Goal: Task Accomplishment & Management: Use online tool/utility

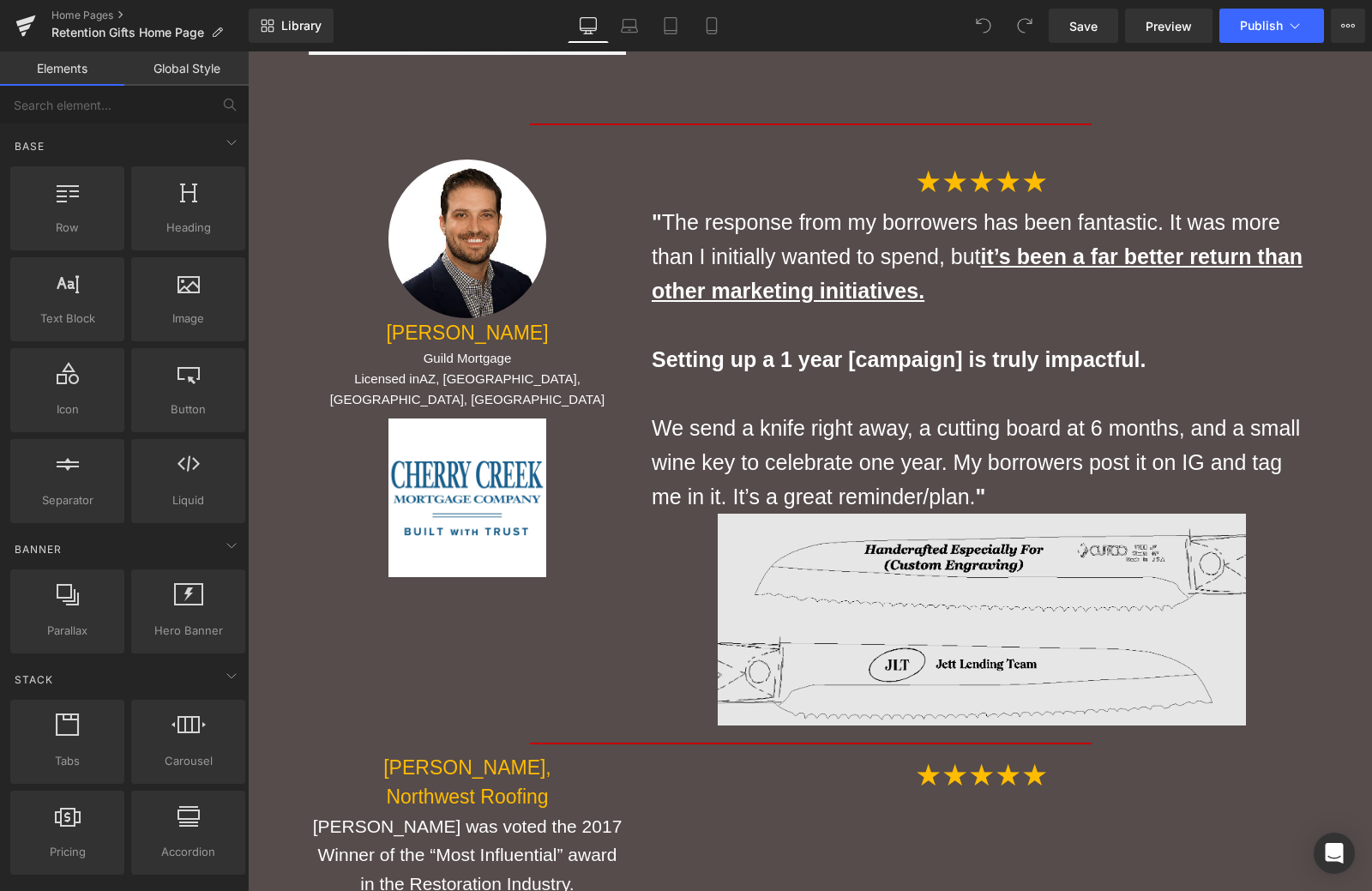
scroll to position [4201, 0]
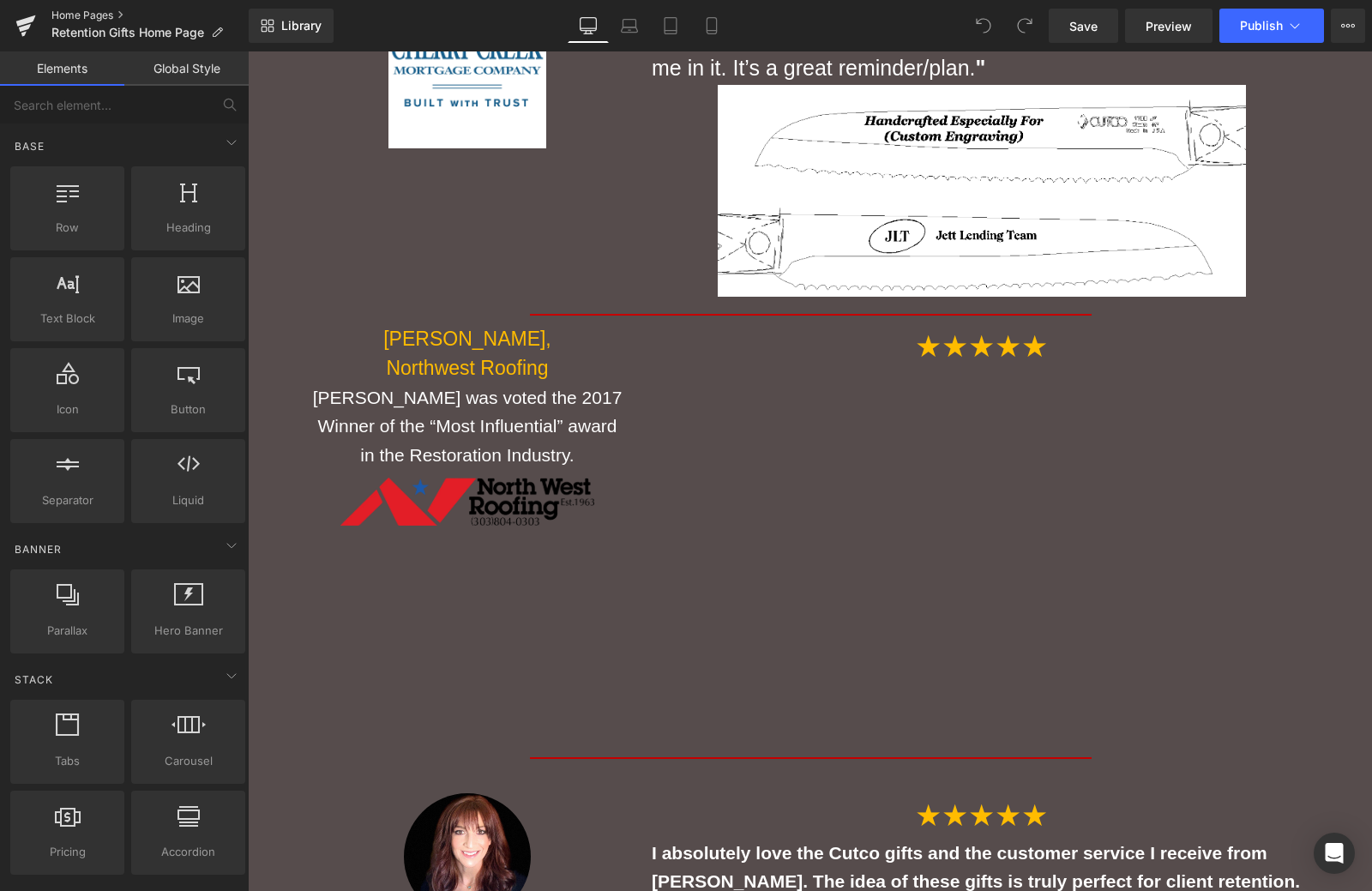
click at [69, 18] on link "Home Pages" at bounding box center [150, 16] width 198 height 14
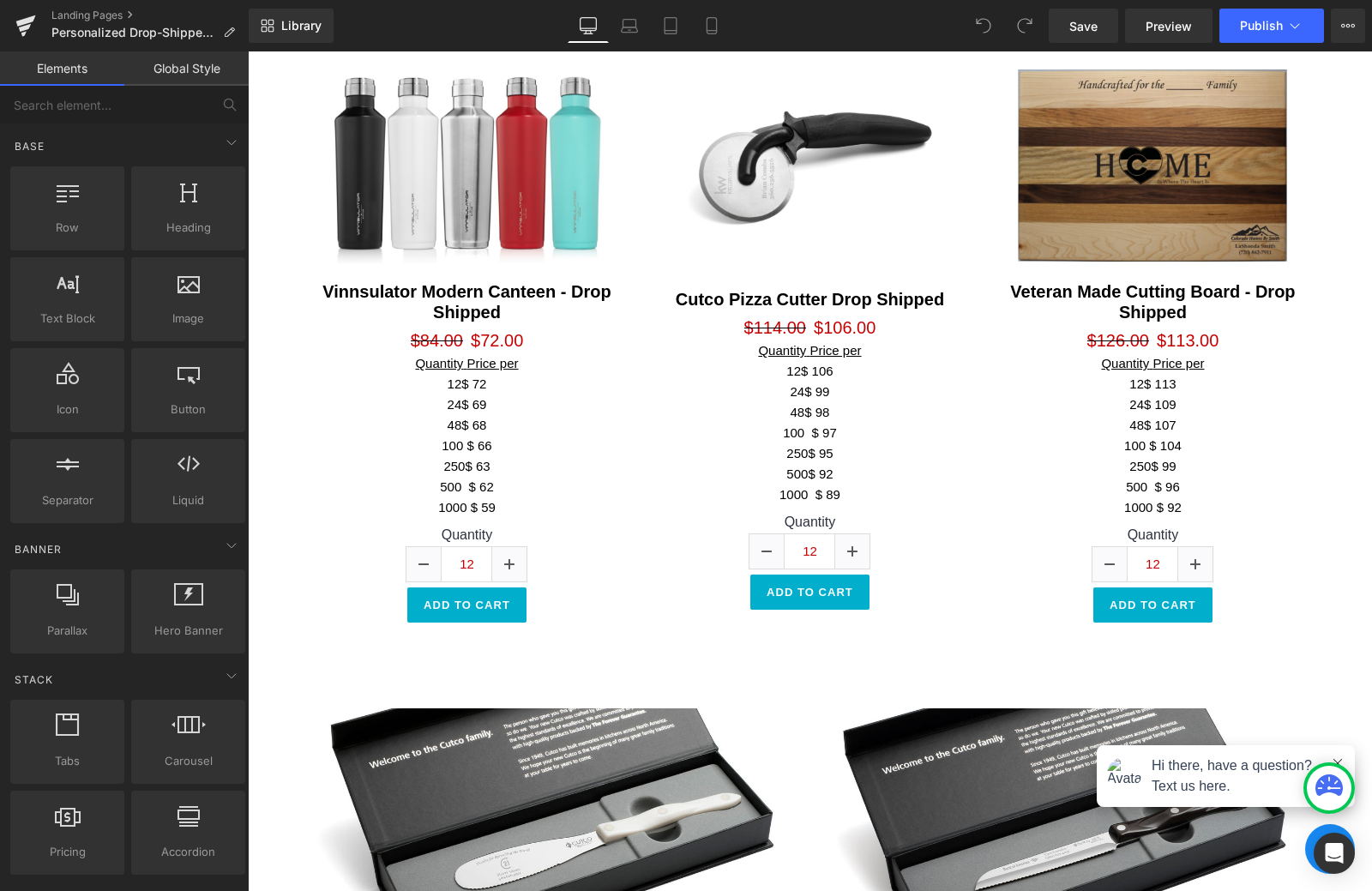
scroll to position [2057, 0]
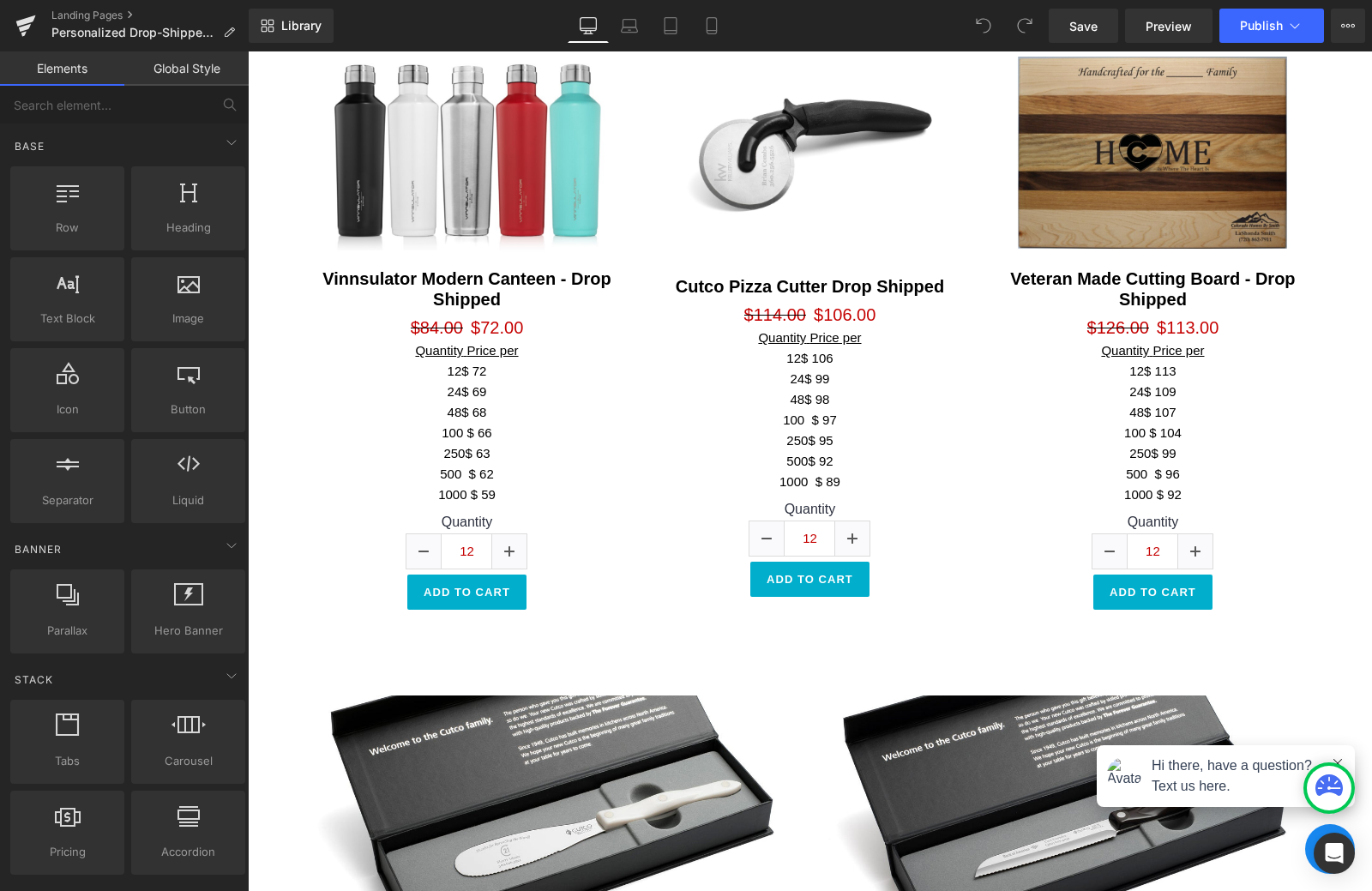
click at [1159, 184] on img at bounding box center [1152, 152] width 309 height 231
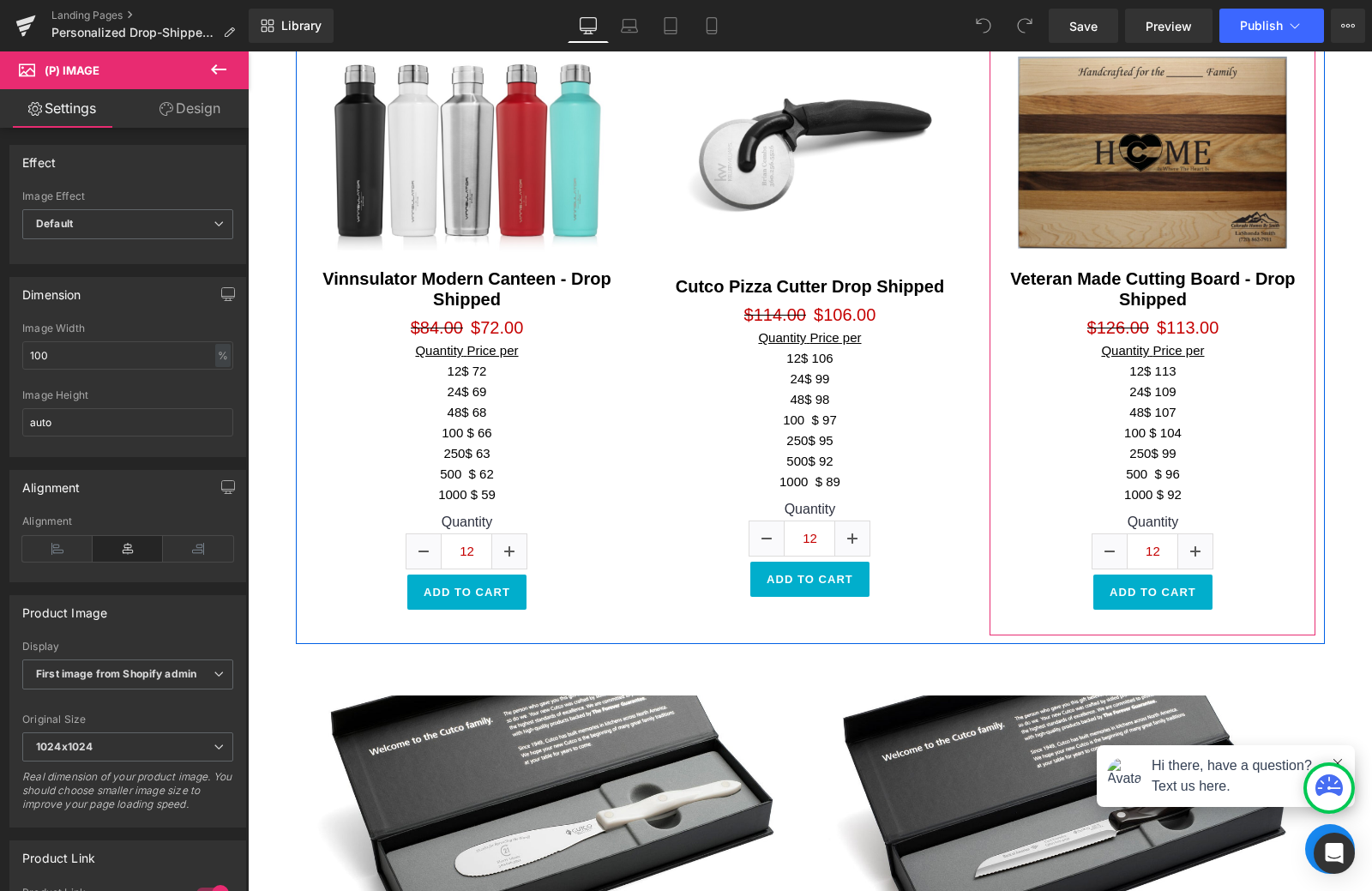
scroll to position [1714, 0]
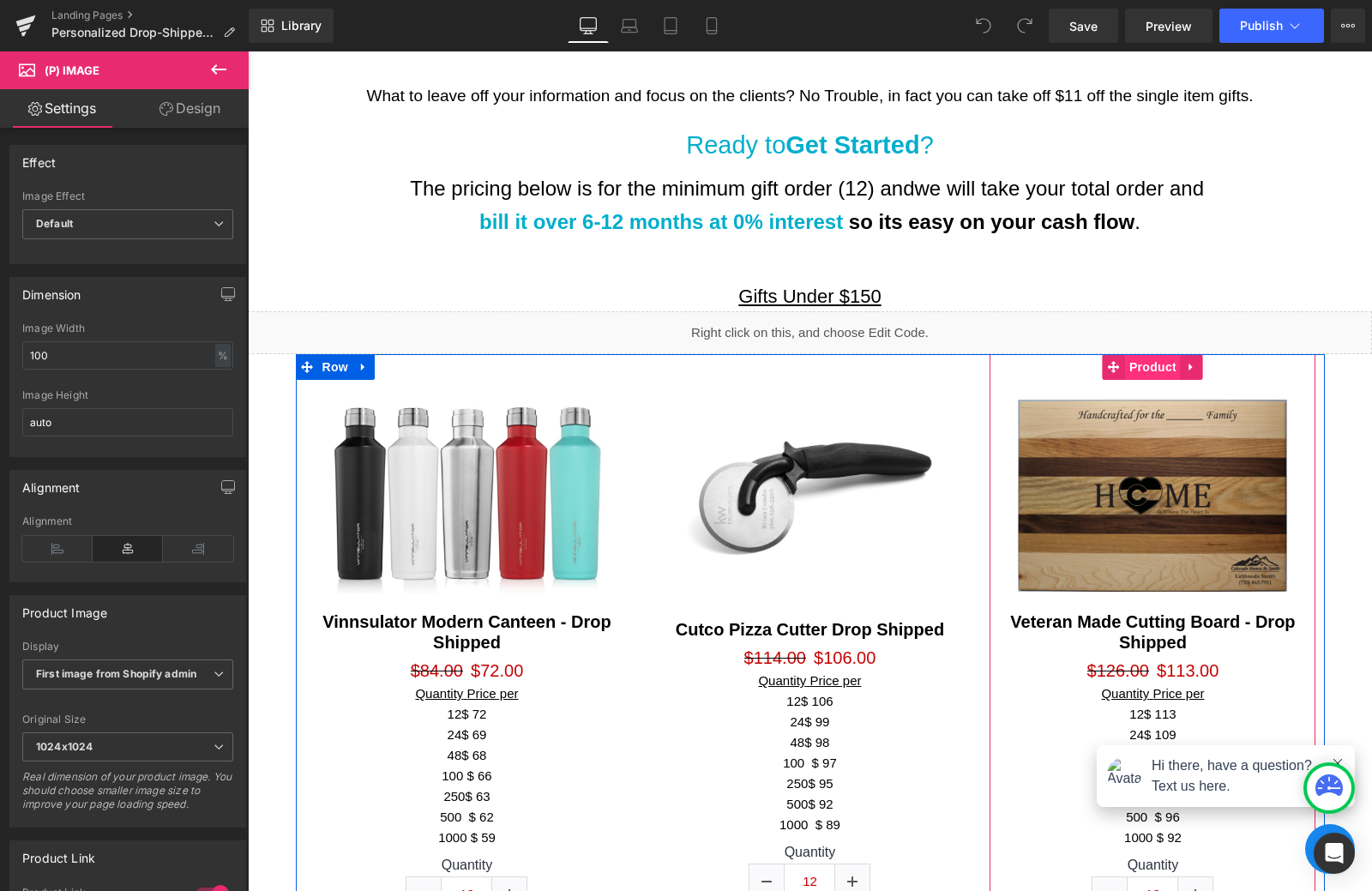
click at [1134, 364] on span "Product" at bounding box center [1152, 367] width 56 height 26
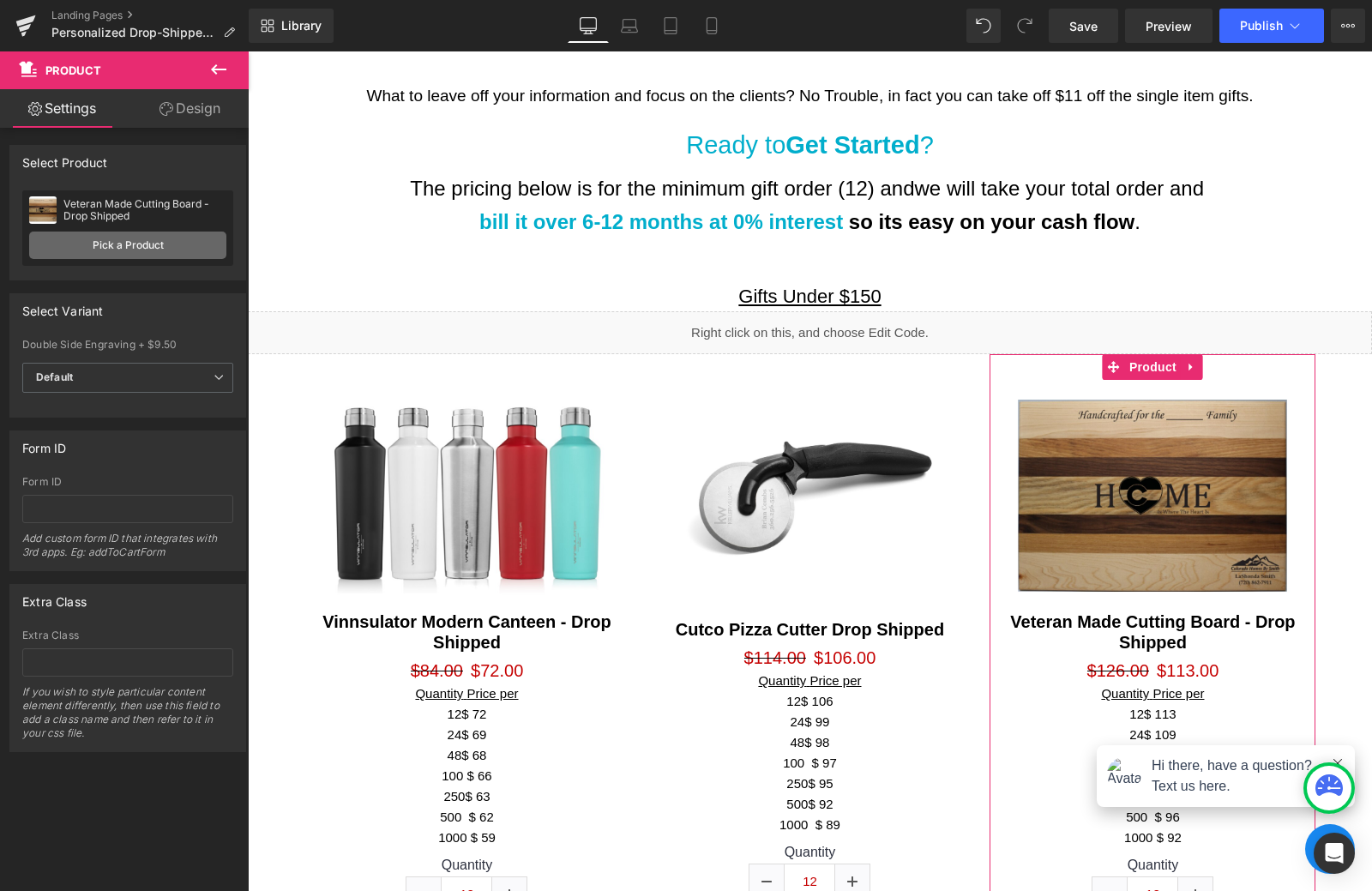
click at [120, 249] on link "Pick a Product" at bounding box center [127, 245] width 198 height 28
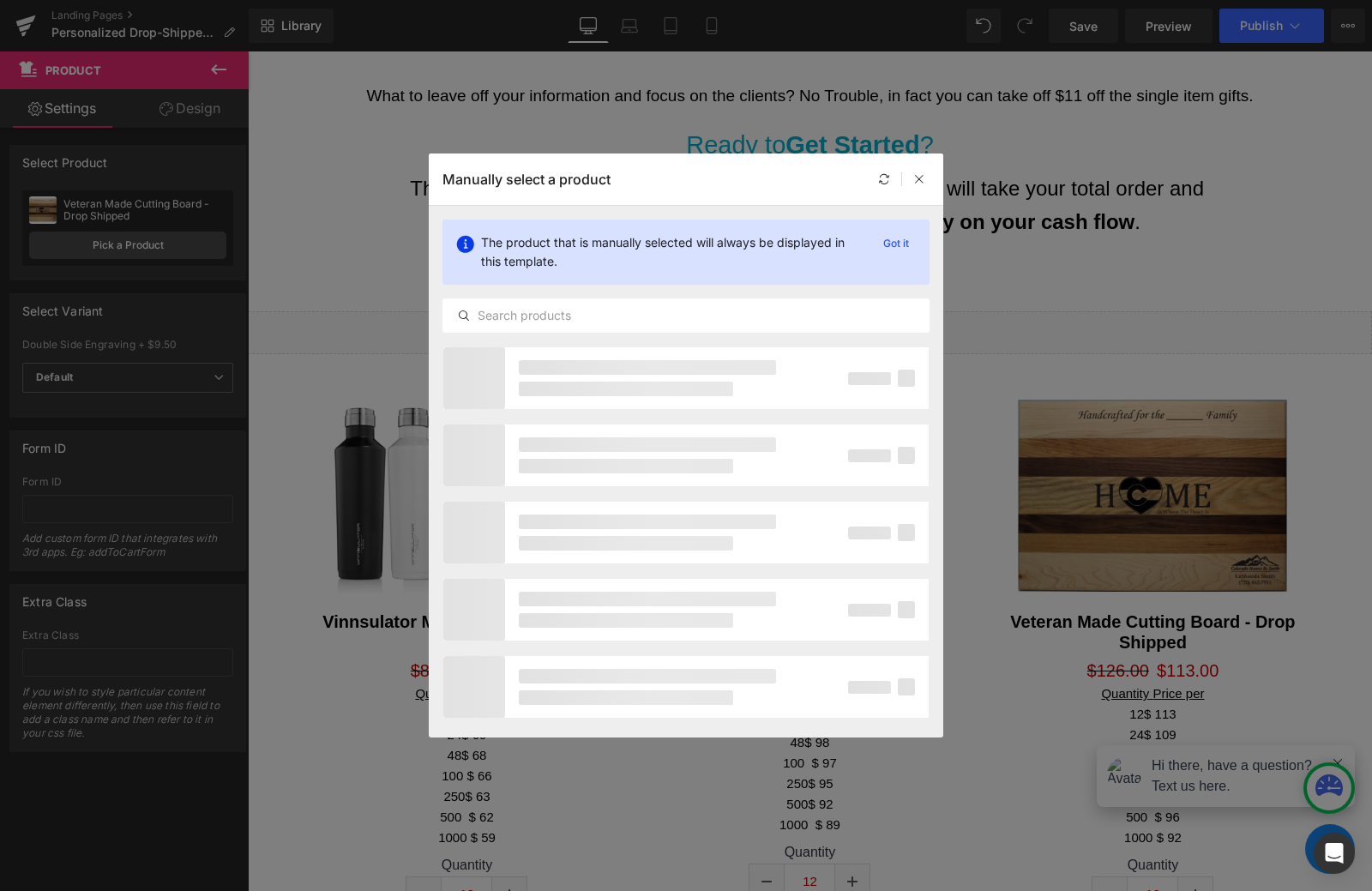
click at [560, 180] on p "Manually select a product" at bounding box center [526, 179] width 168 height 17
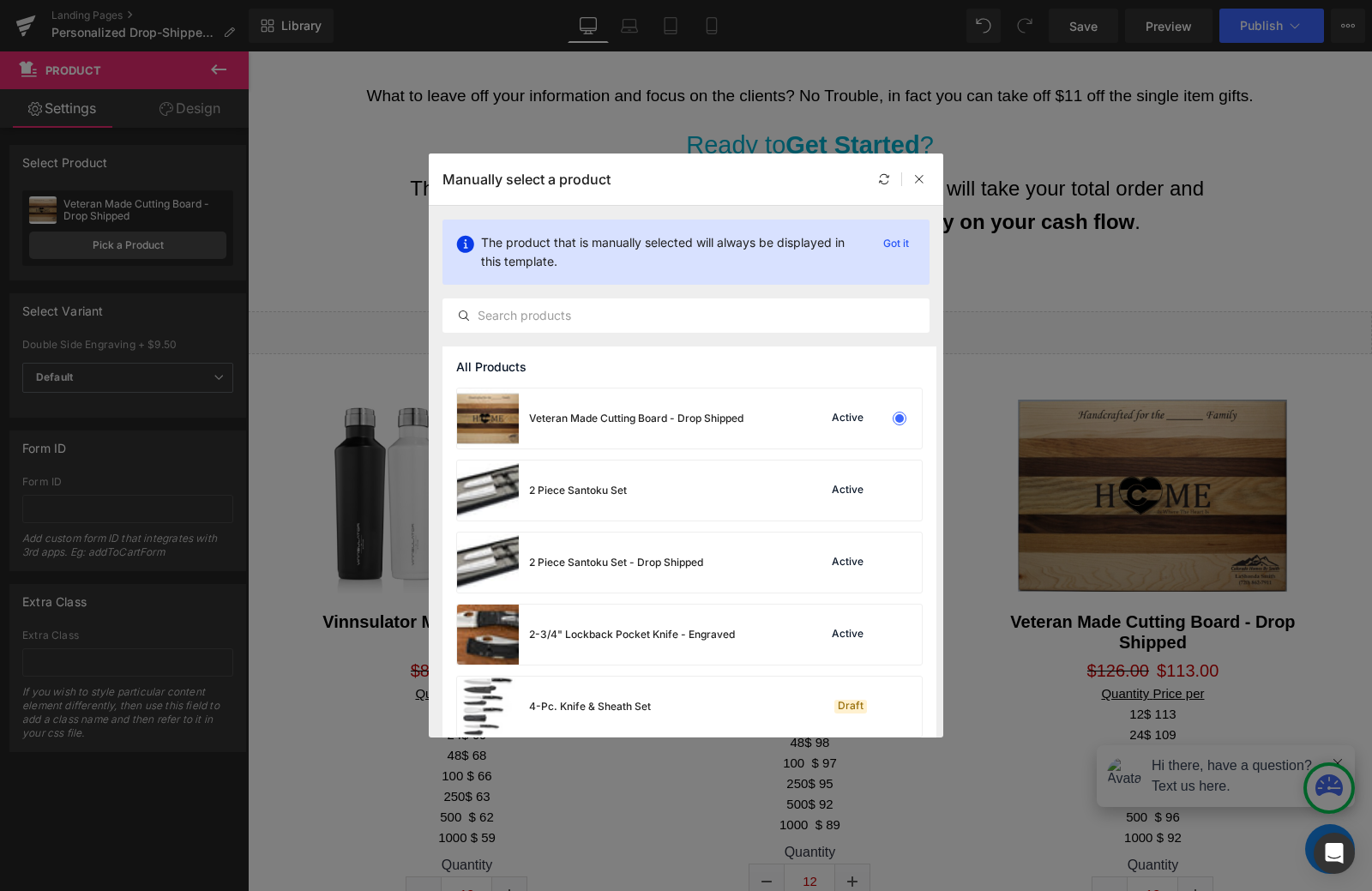
click at [560, 180] on p "Manually select a product" at bounding box center [526, 179] width 168 height 17
click at [527, 314] on input "text" at bounding box center [686, 315] width 486 height 21
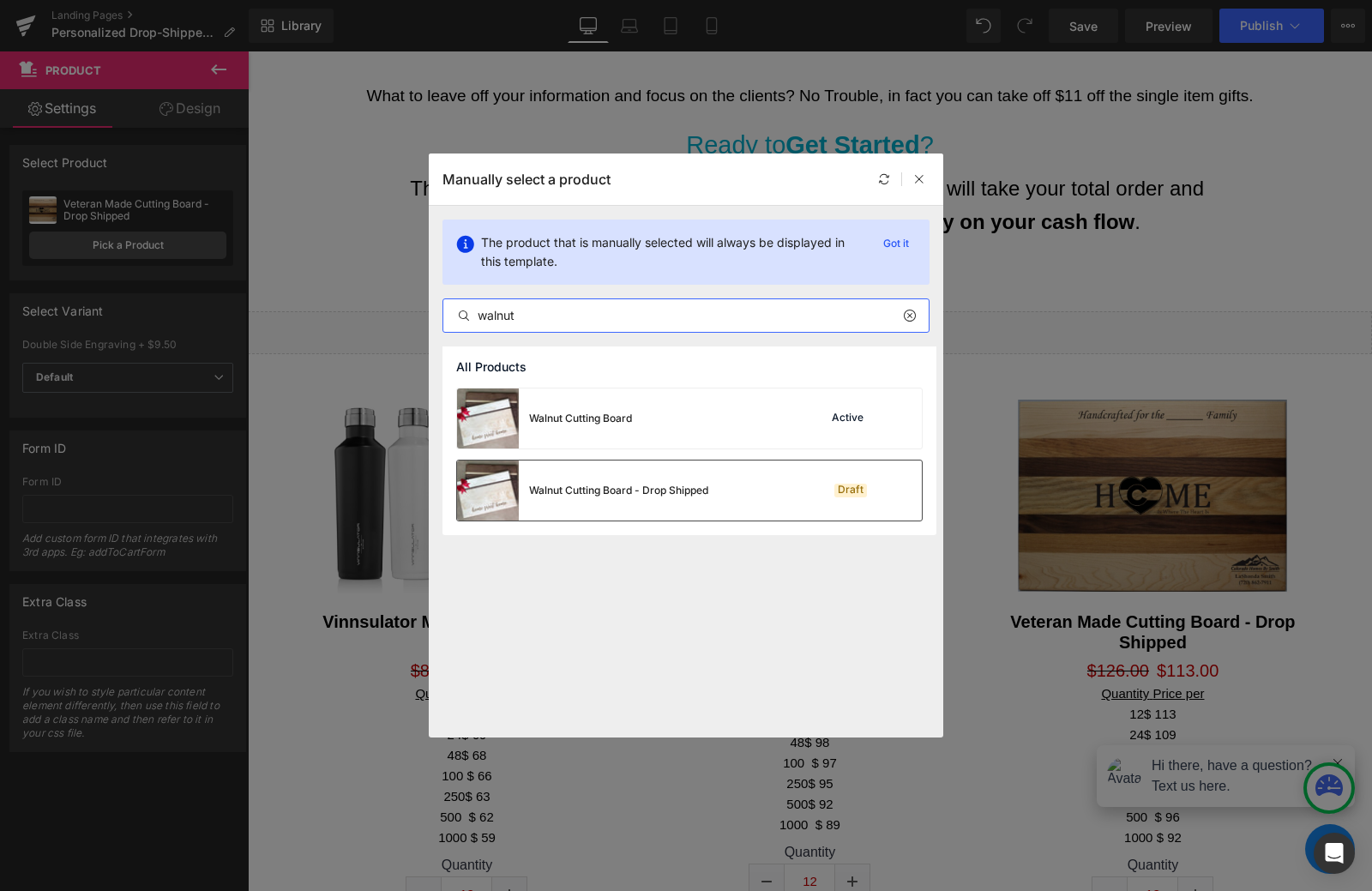
type input "walnut"
drag, startPoint x: 619, startPoint y: 493, endPoint x: 403, endPoint y: 442, distance: 221.9
click at [619, 493] on div "Walnut Cutting Board - Drop Shipped" at bounding box center [619, 491] width 179 height 16
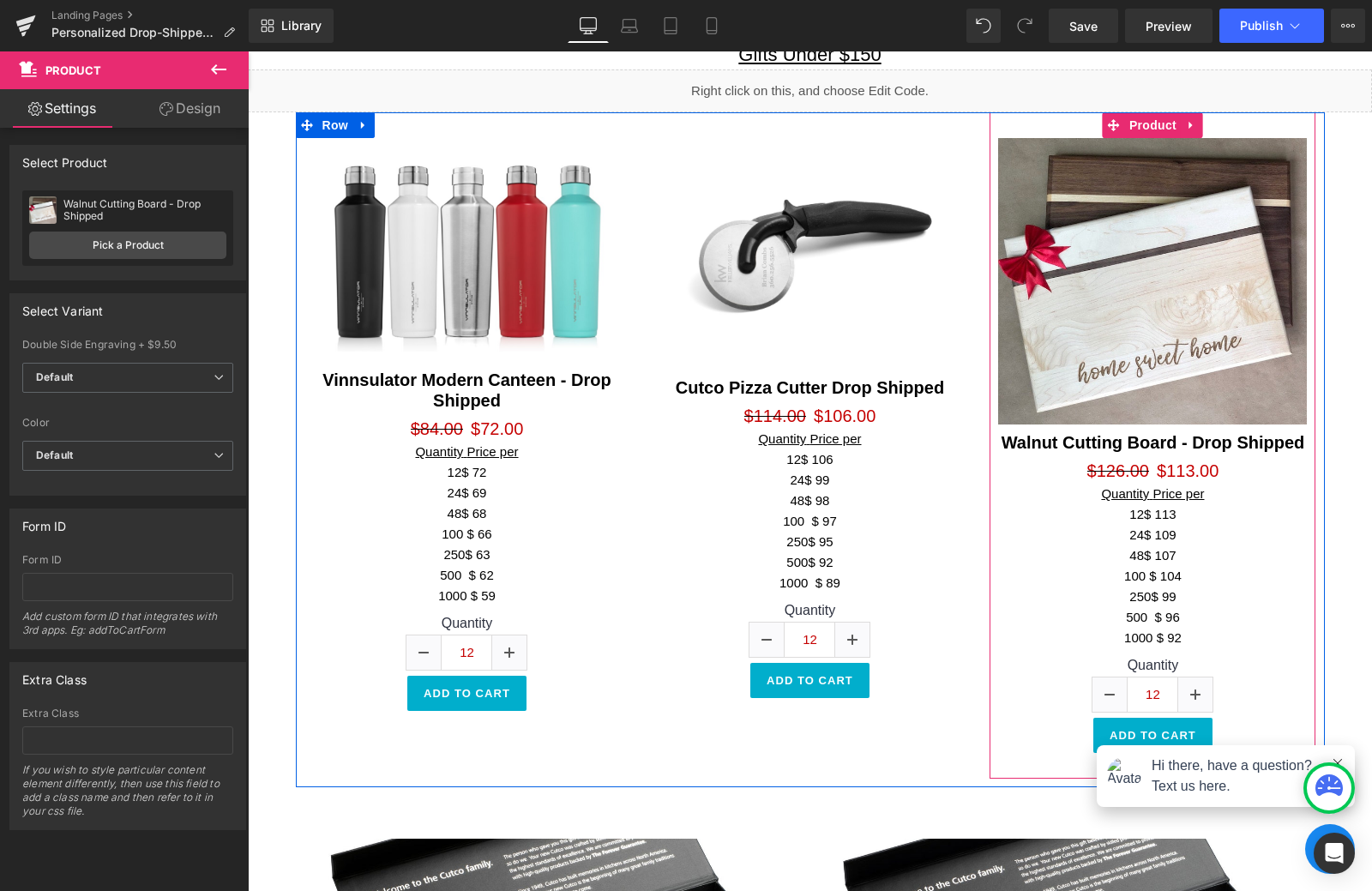
scroll to position [1800, 0]
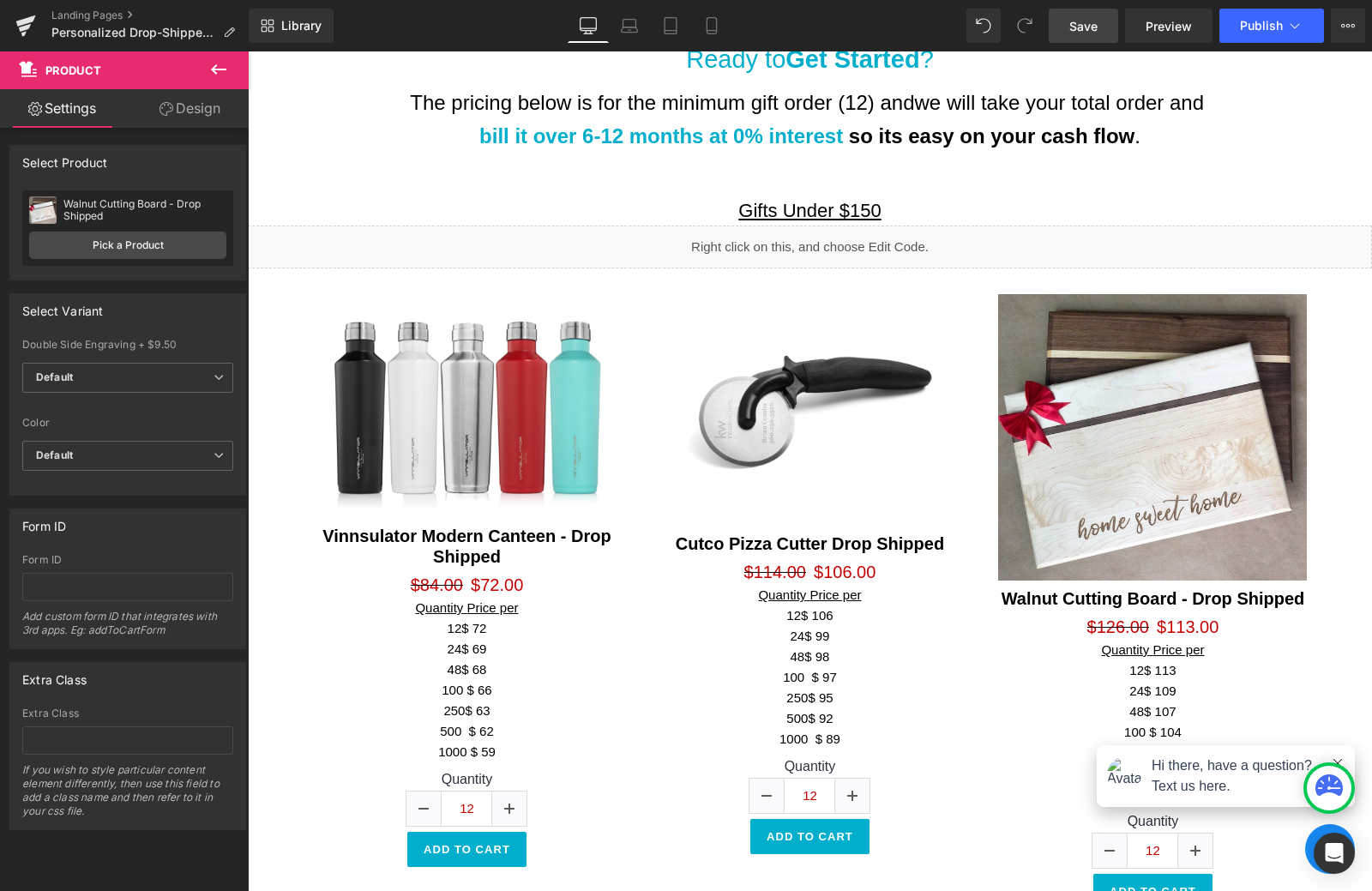
click at [1095, 25] on span "Save" at bounding box center [1083, 26] width 28 height 18
click at [90, 16] on link "Landing Pages" at bounding box center [150, 16] width 198 height 14
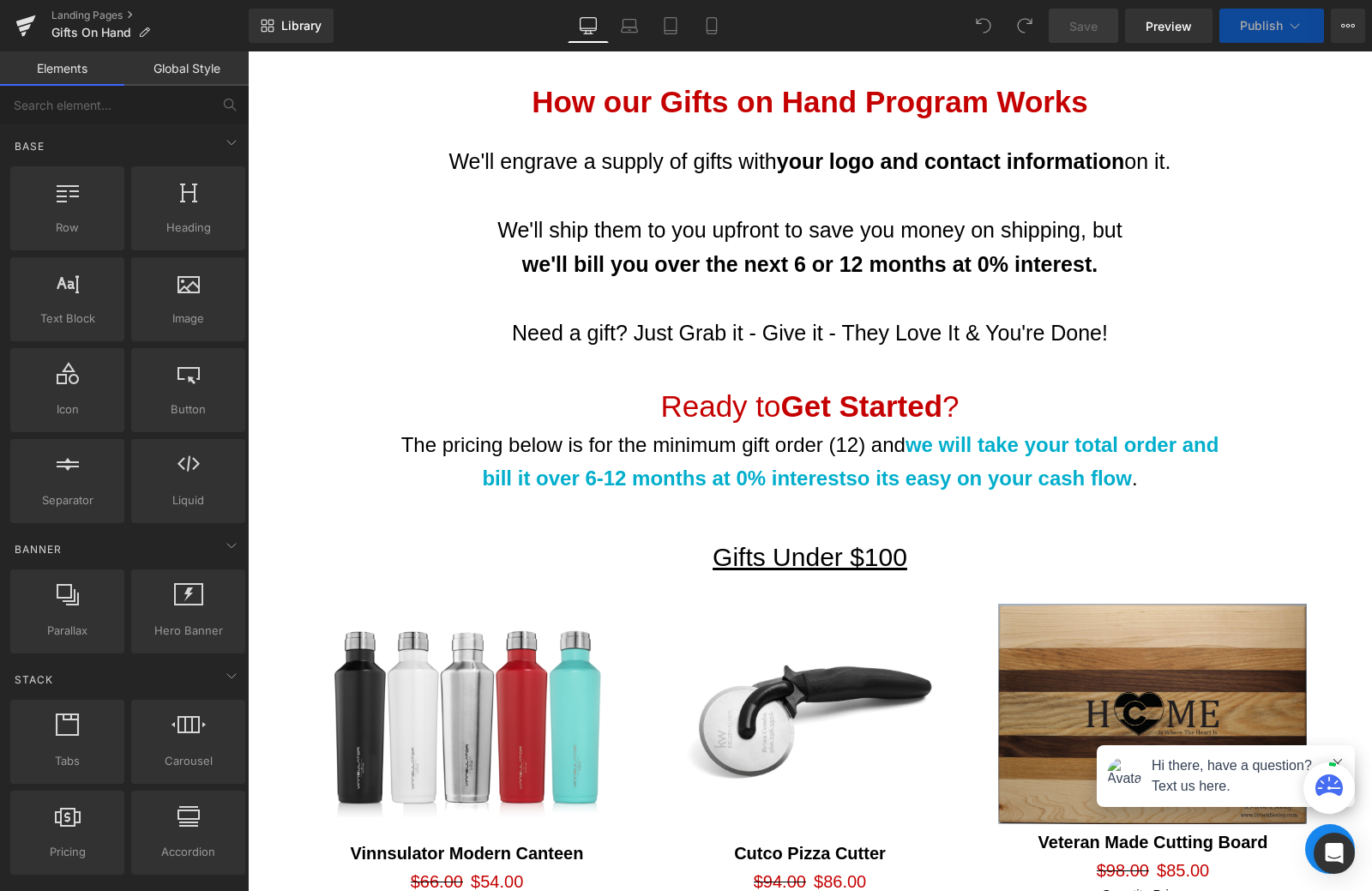
scroll to position [1114, 0]
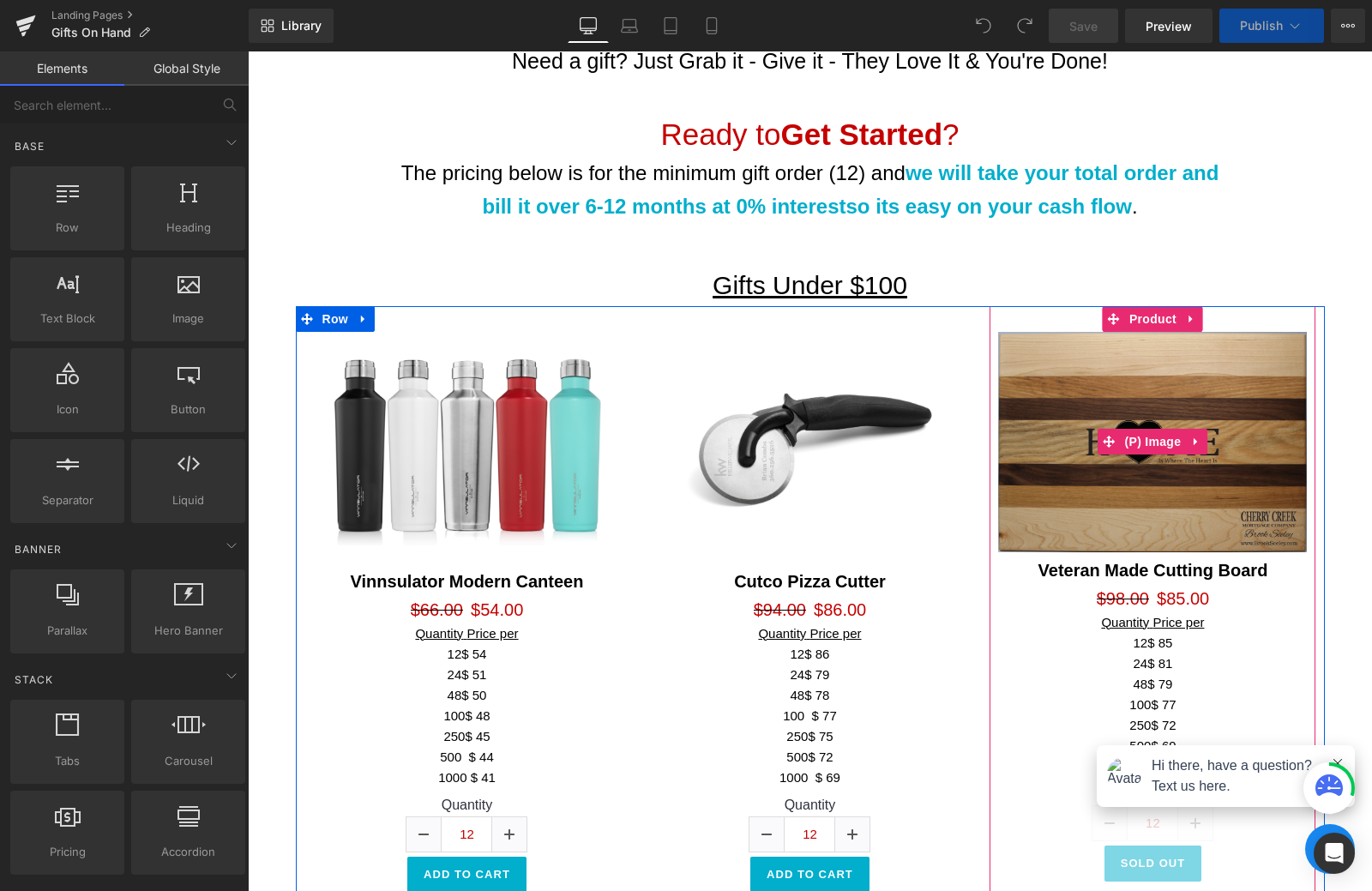
click at [1180, 415] on img at bounding box center [1152, 442] width 309 height 221
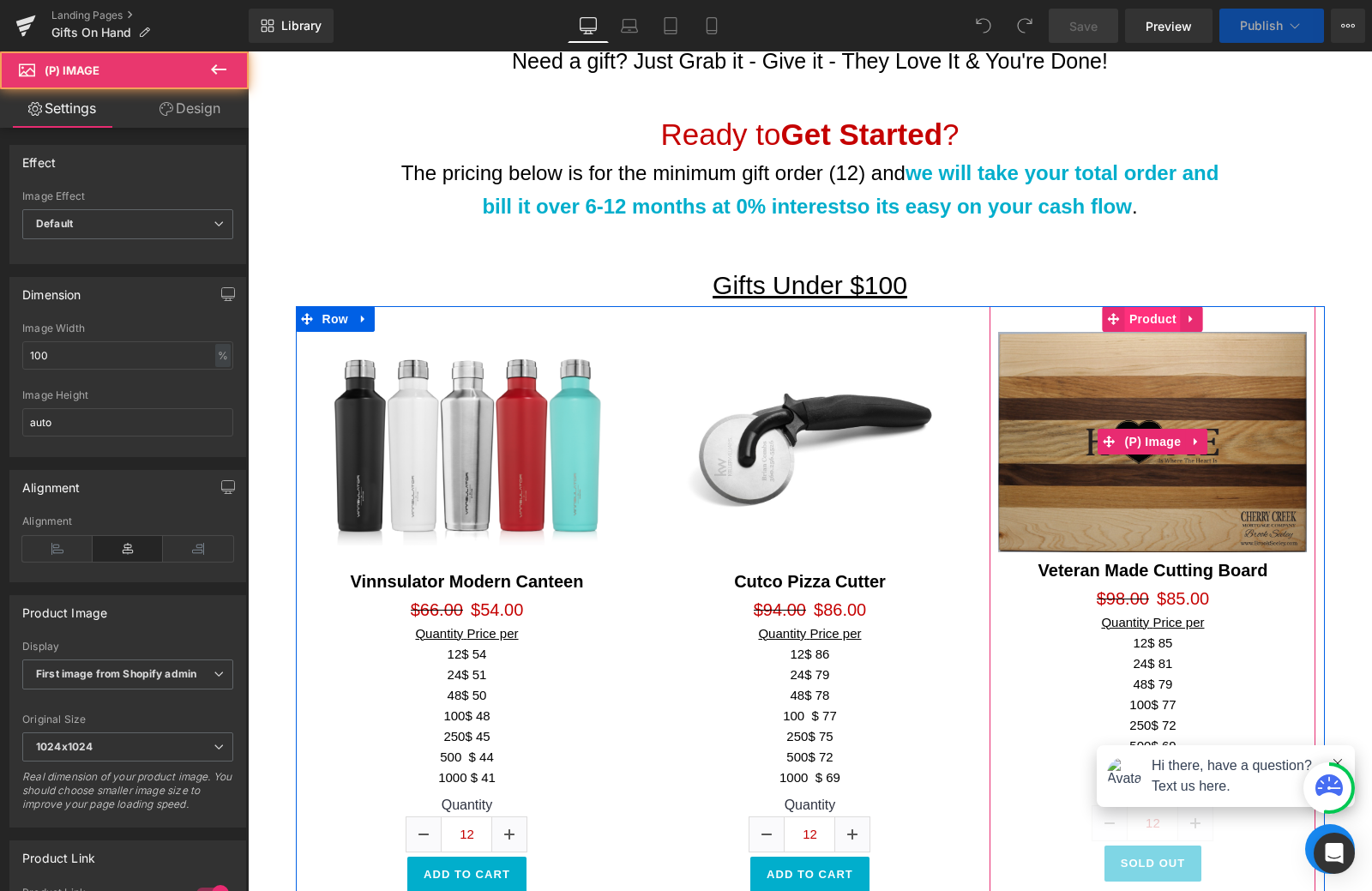
click at [1161, 318] on span "Product" at bounding box center [1152, 319] width 56 height 26
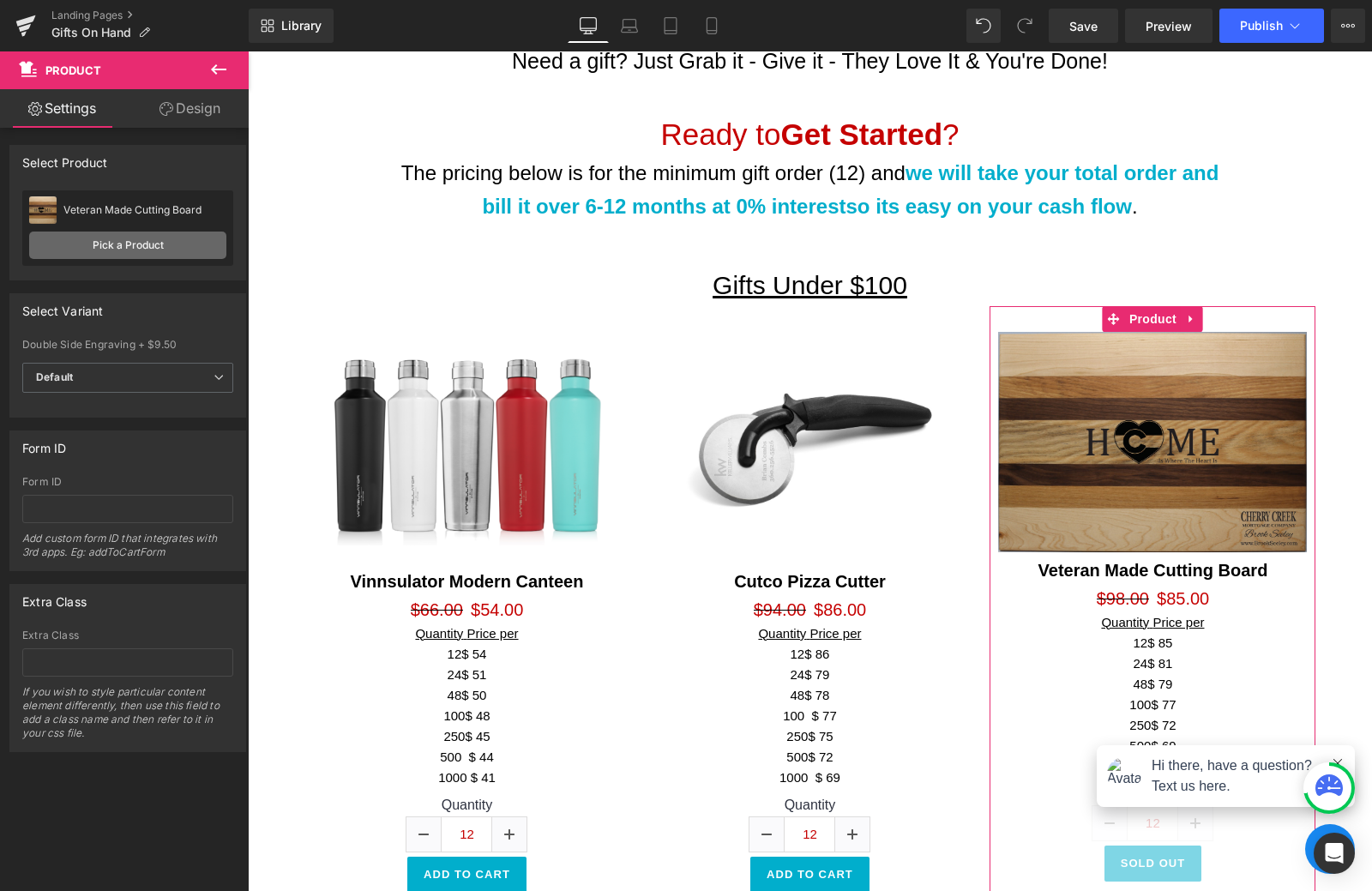
click at [123, 241] on link "Pick a Product" at bounding box center [127, 245] width 198 height 28
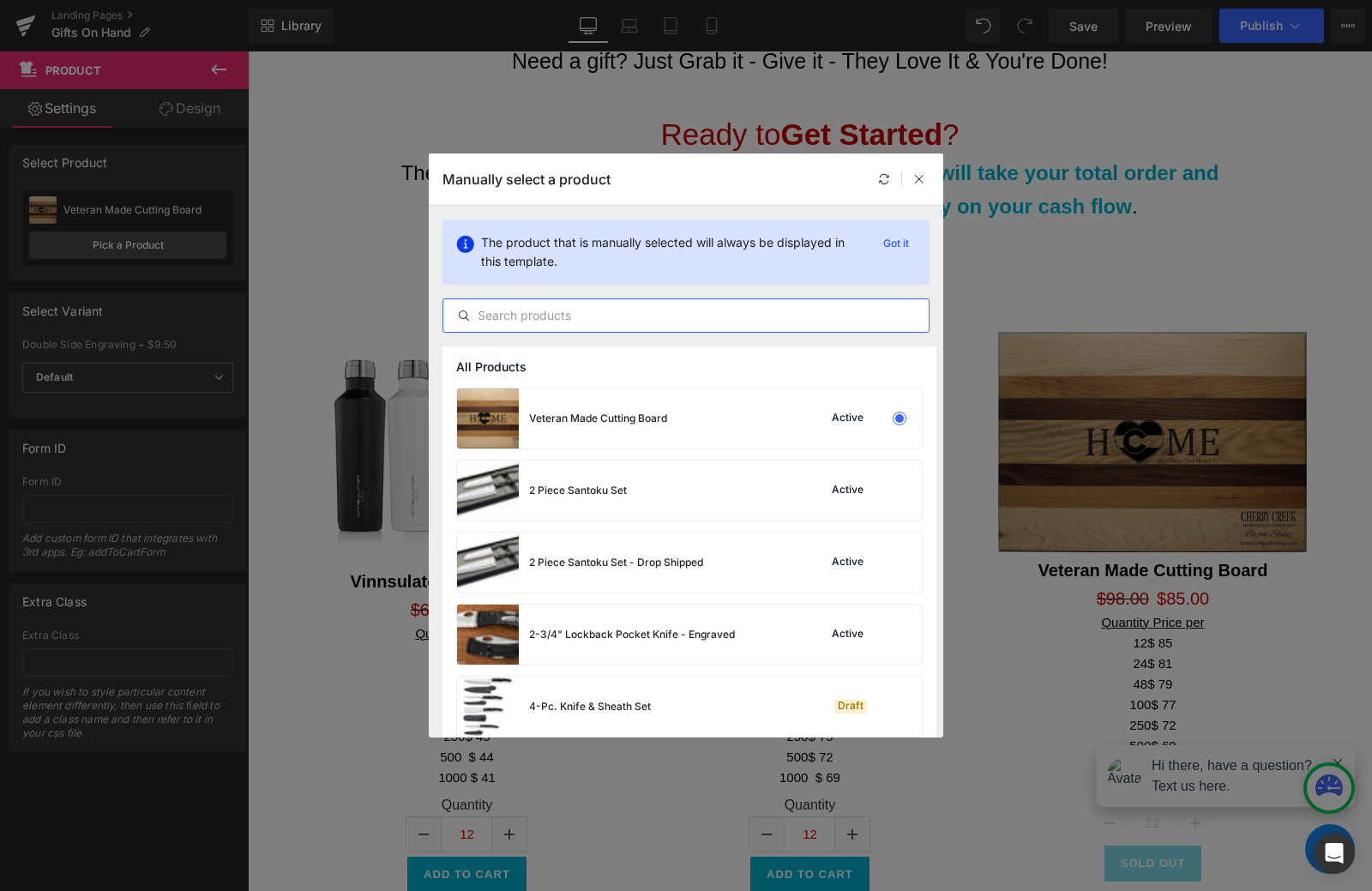
click at [558, 312] on input "text" at bounding box center [686, 315] width 486 height 21
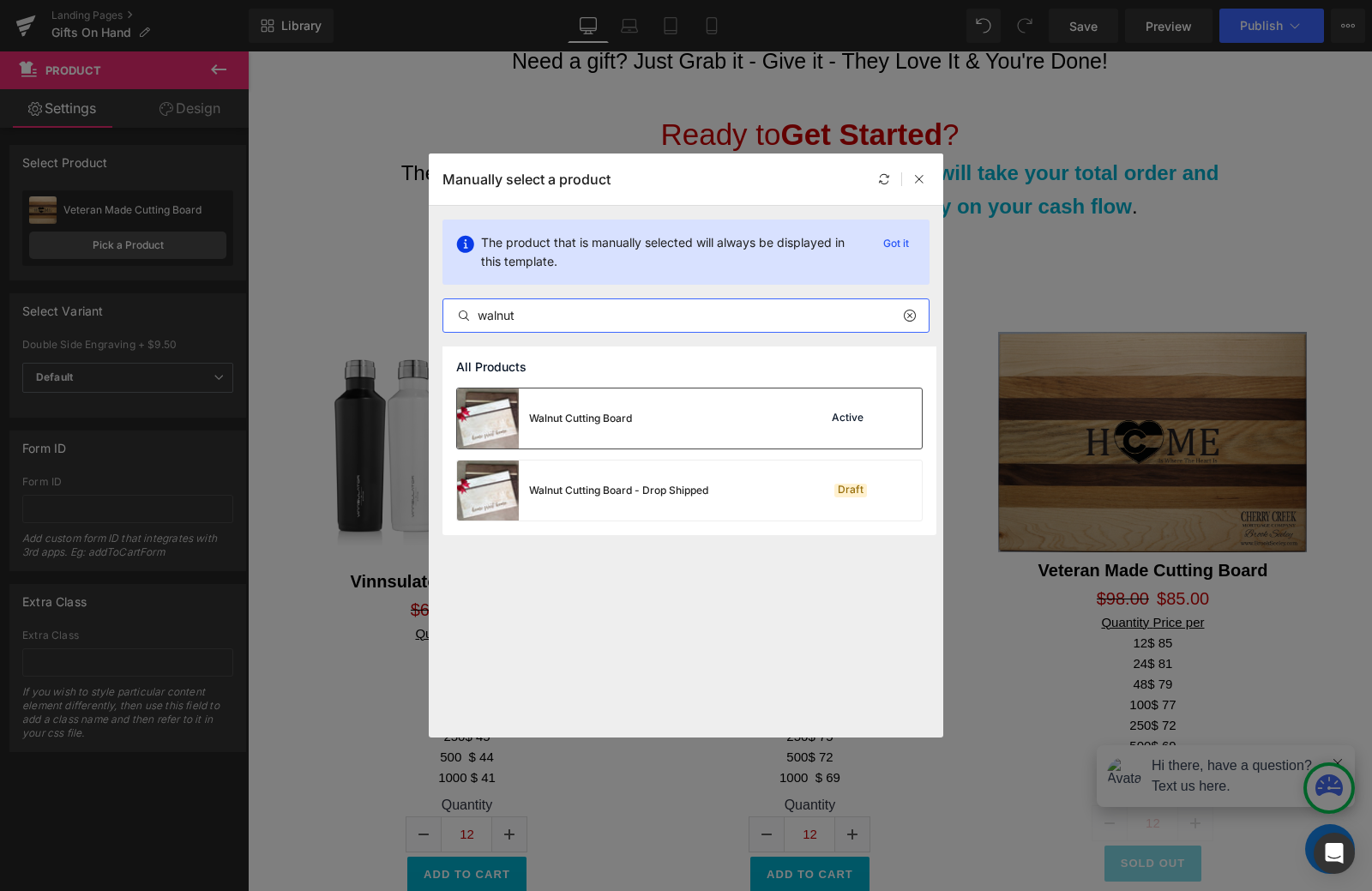
type input "walnut"
click at [601, 422] on div "Walnut Cutting Board" at bounding box center [581, 418] width 103 height 16
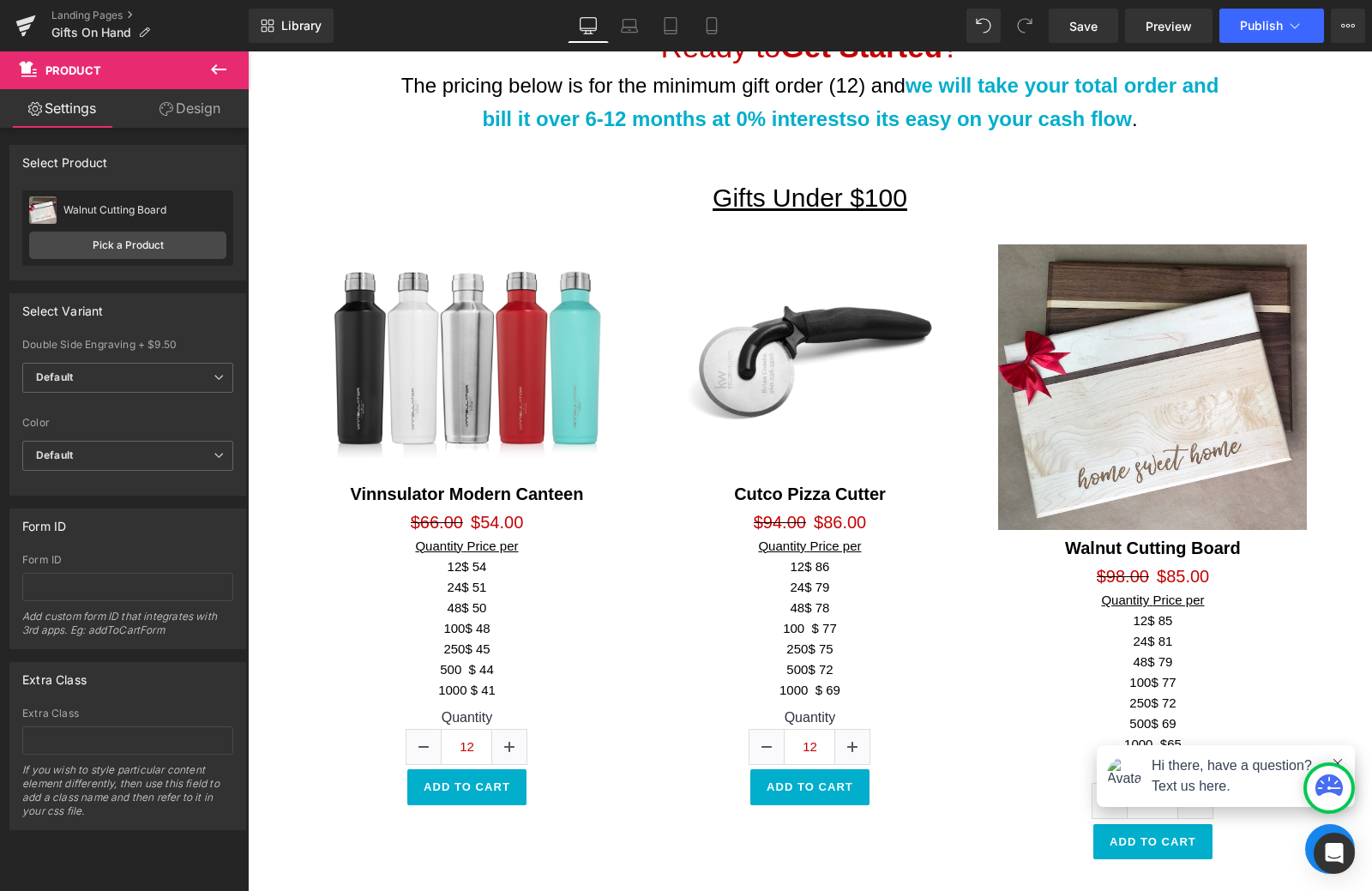
scroll to position [1200, 0]
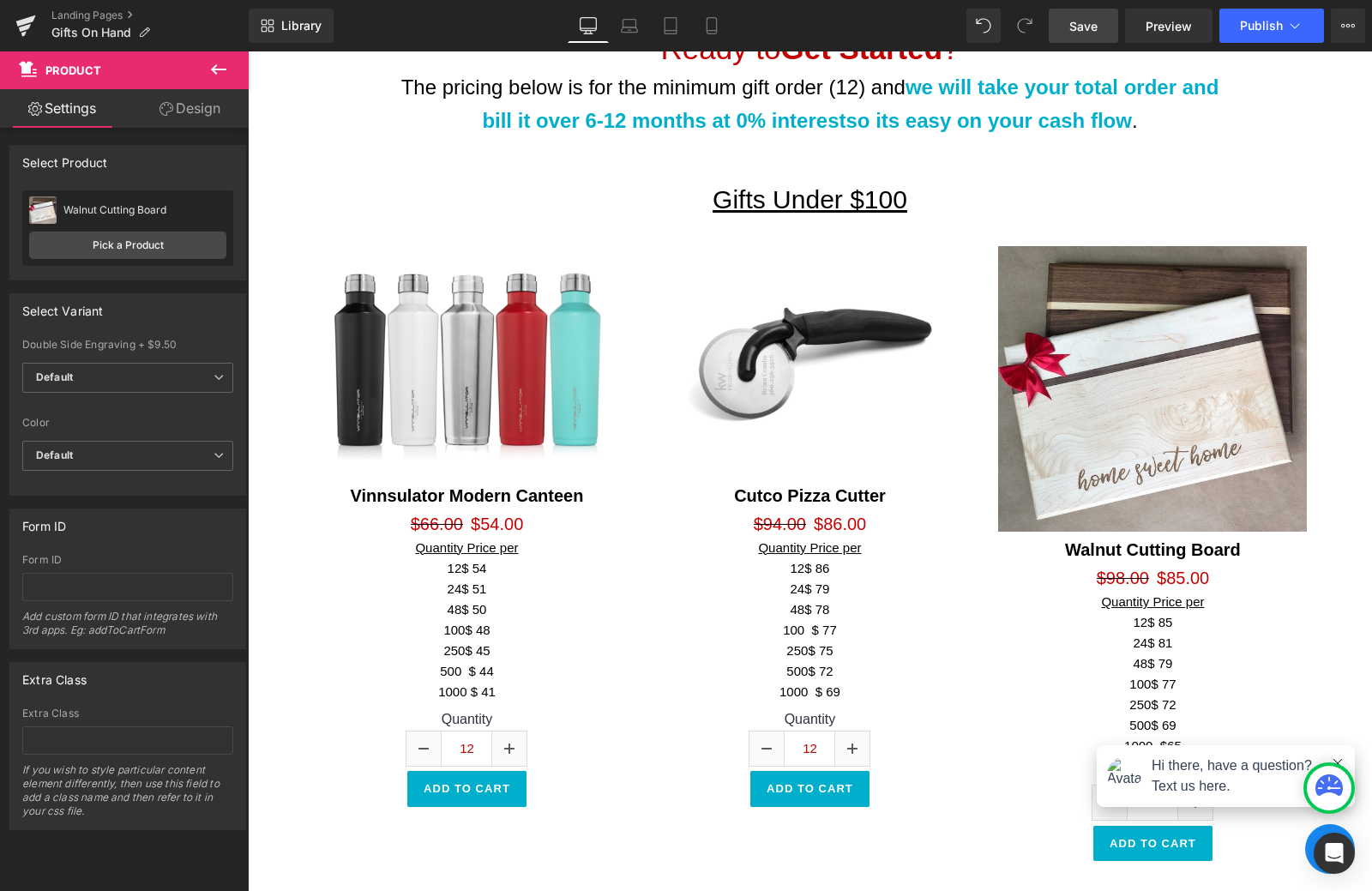
click at [1101, 30] on link "Save" at bounding box center [1084, 26] width 70 height 35
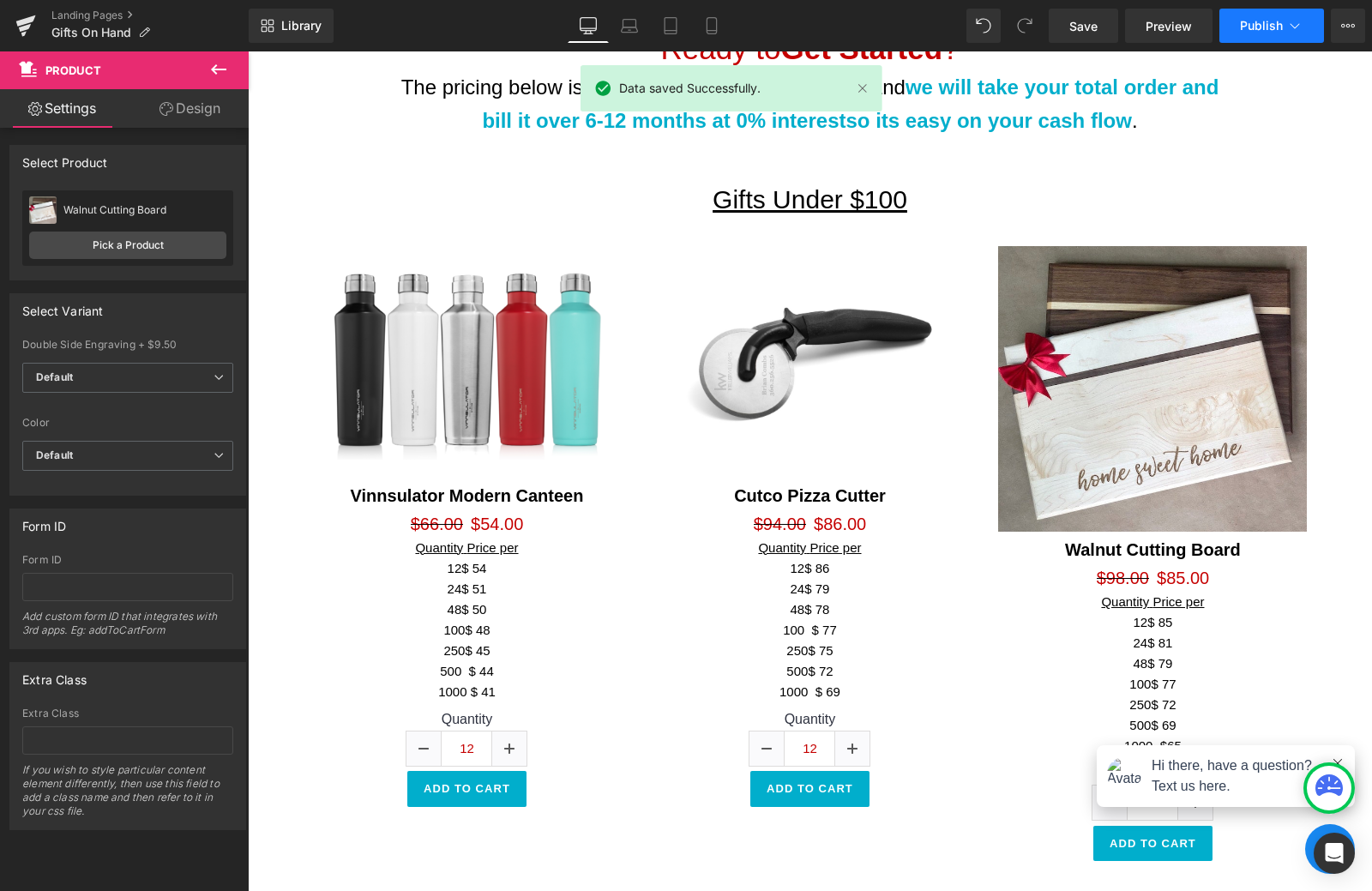
click at [1250, 22] on span "Publish" at bounding box center [1261, 26] width 43 height 14
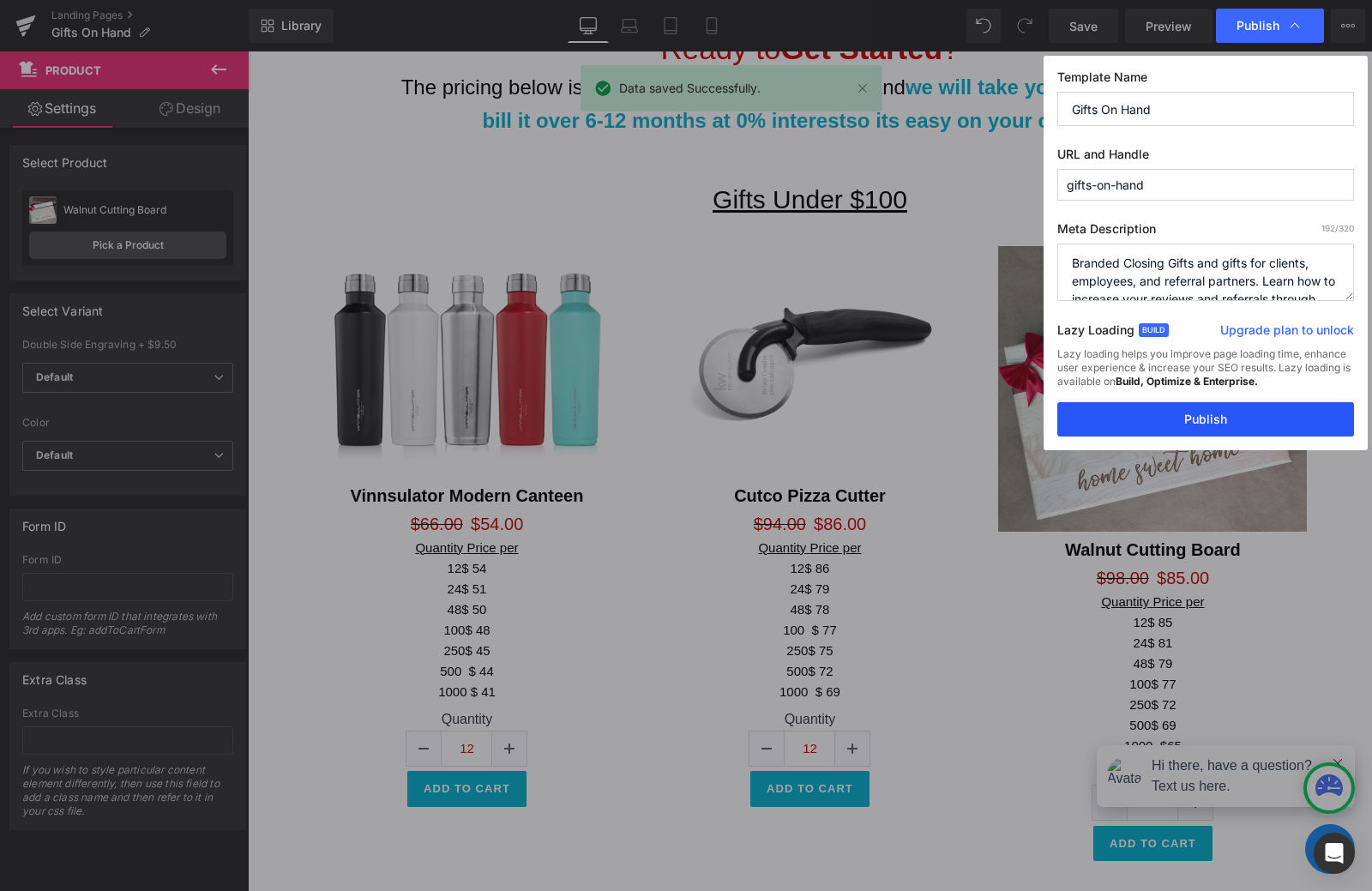
drag, startPoint x: 1243, startPoint y: 425, endPoint x: 976, endPoint y: 373, distance: 272.0
click at [1243, 425] on button "Publish" at bounding box center [1205, 419] width 297 height 35
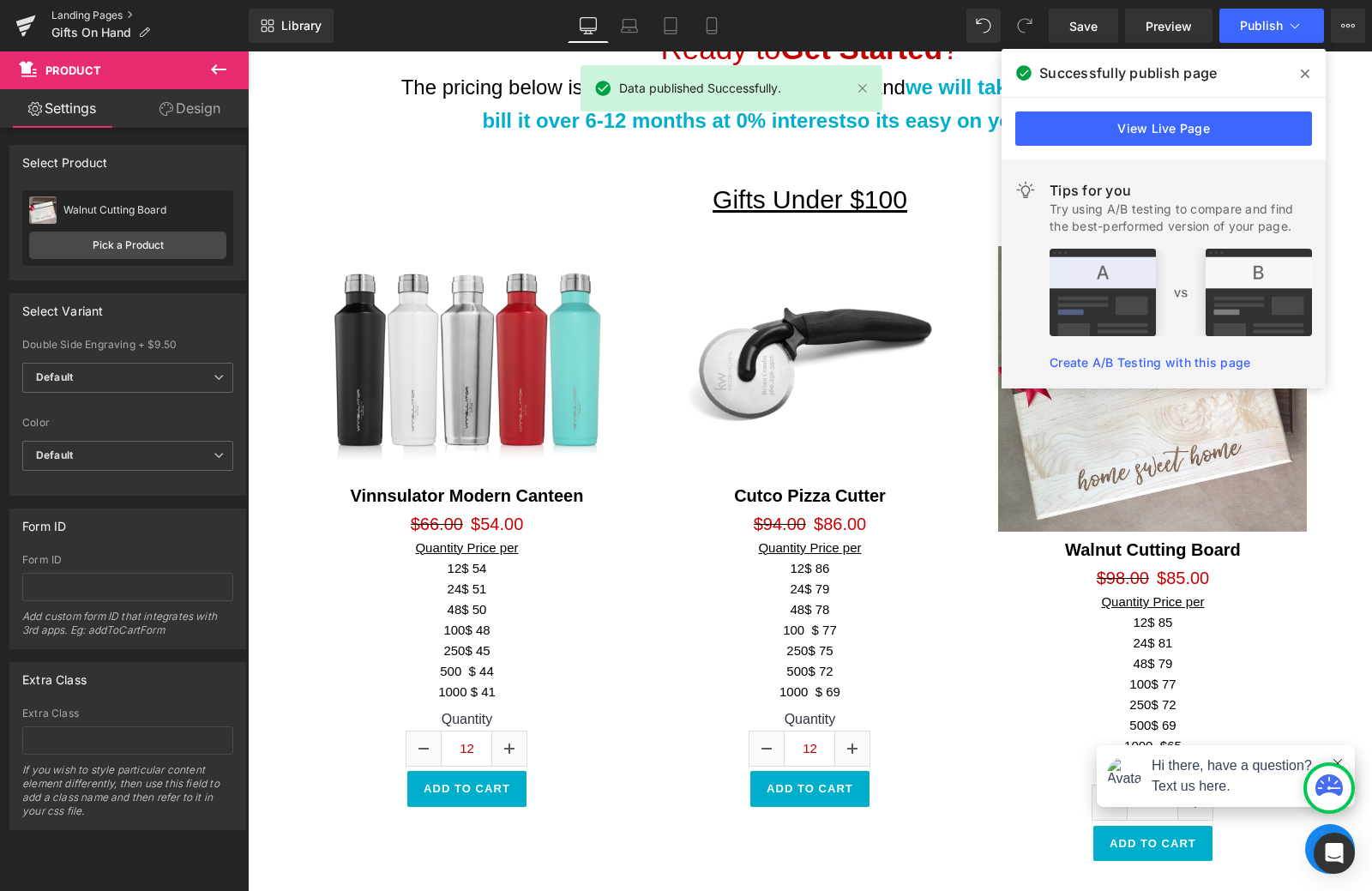
click at [92, 16] on link "Landing Pages" at bounding box center [150, 16] width 198 height 14
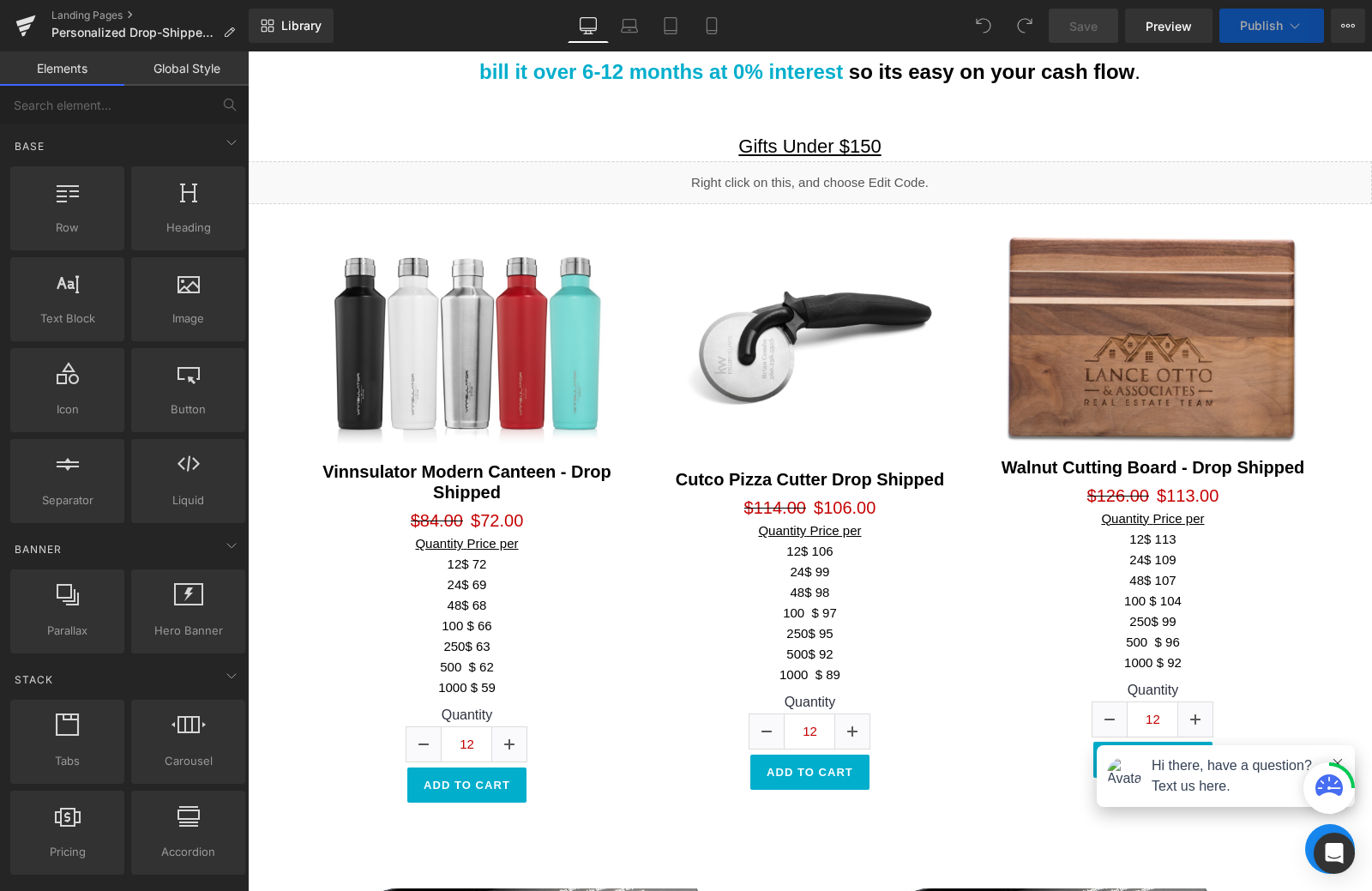
scroll to position [1972, 0]
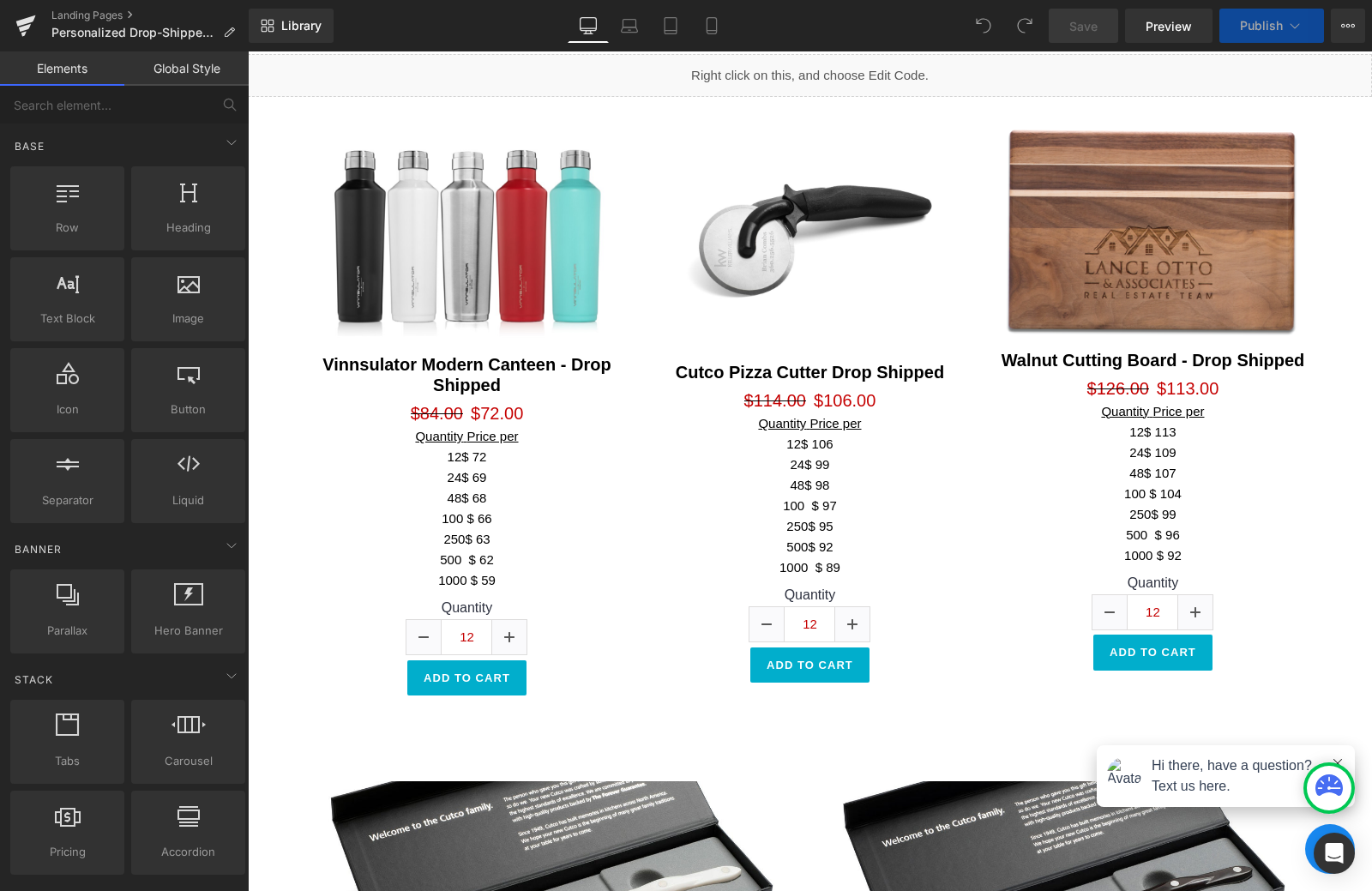
click at [1166, 271] on img at bounding box center [1152, 231] width 309 height 219
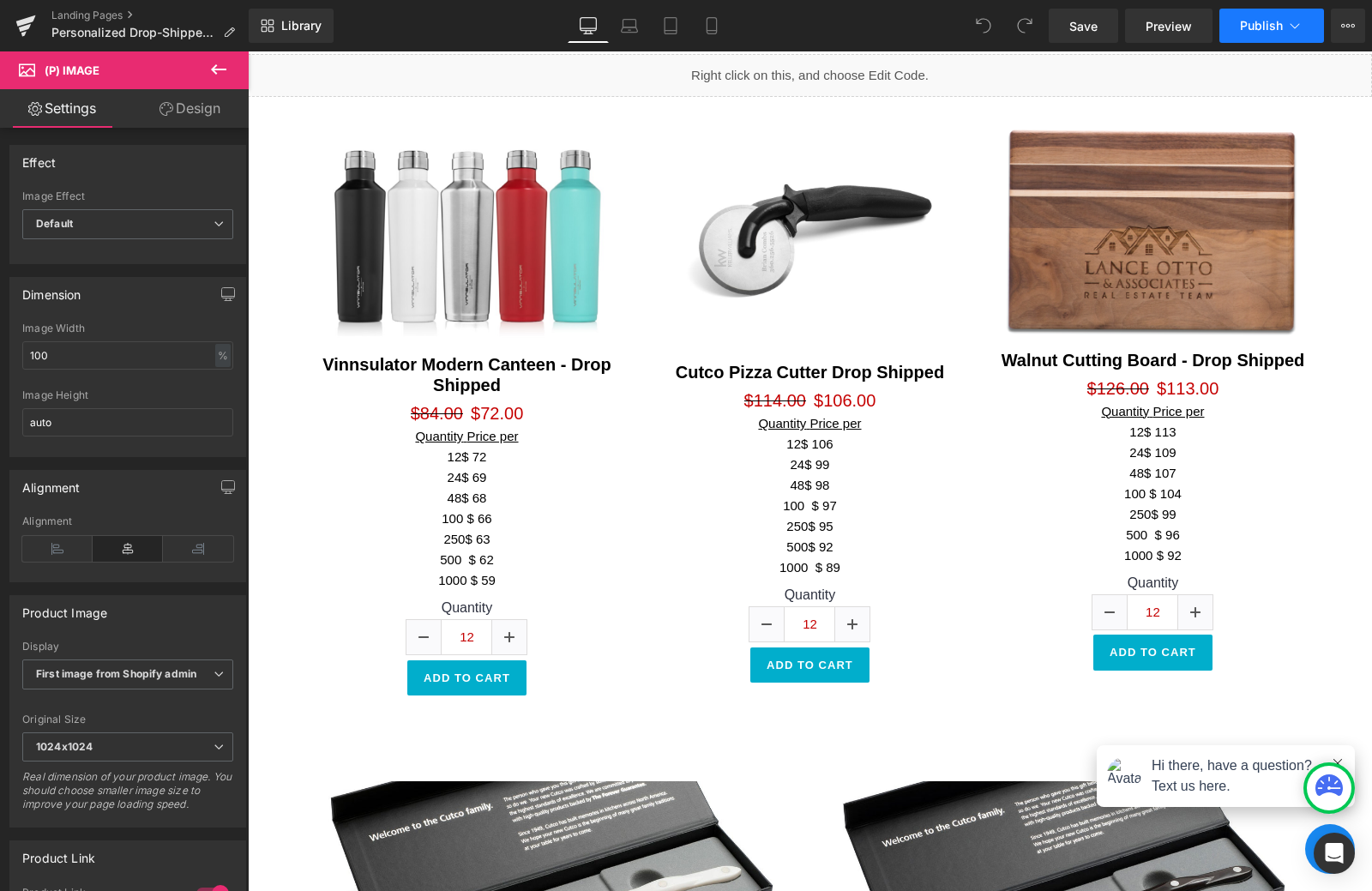
click at [1260, 35] on button "Publish" at bounding box center [1271, 26] width 104 height 35
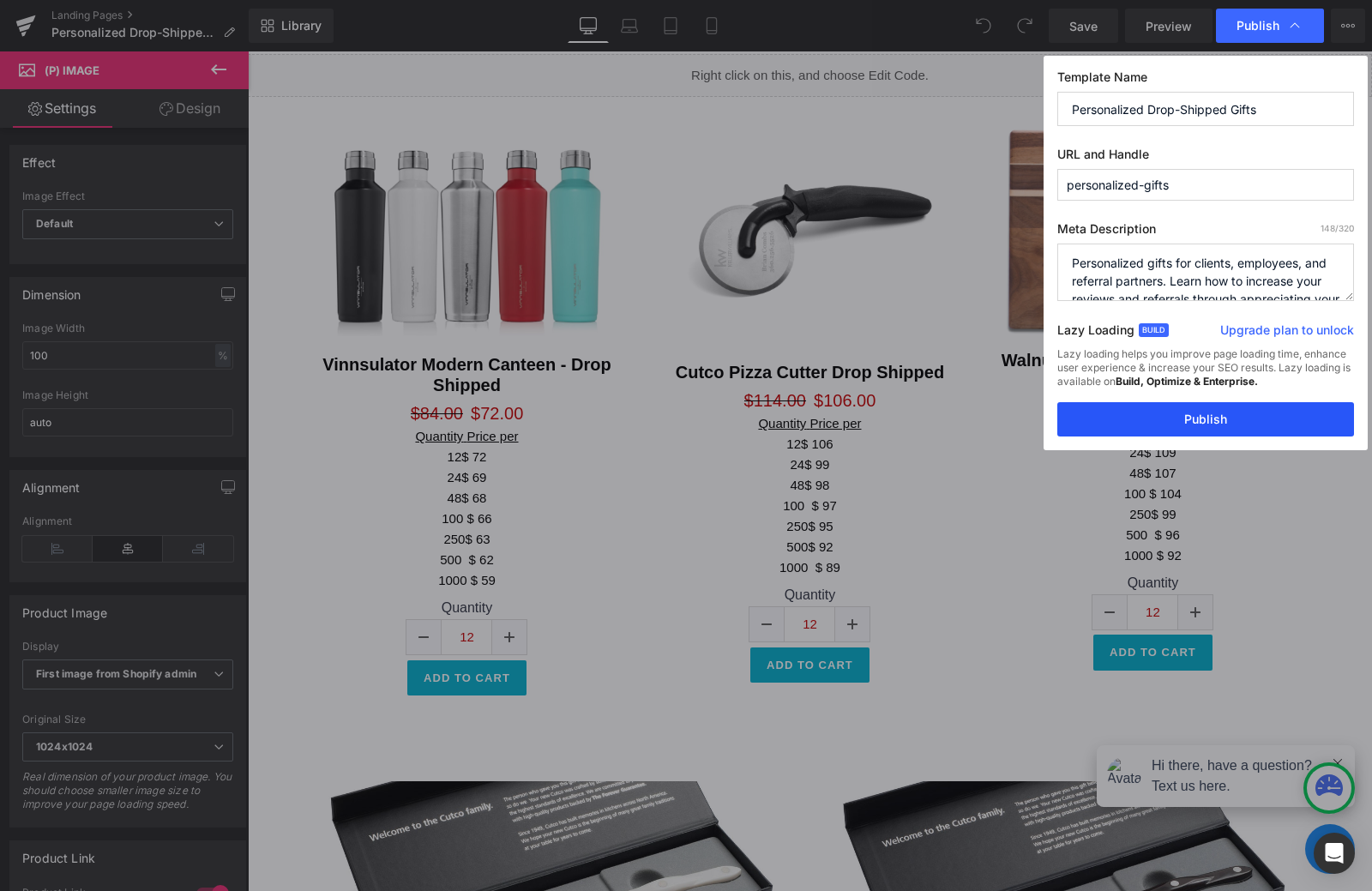
drag, startPoint x: 1205, startPoint y: 408, endPoint x: 1094, endPoint y: 354, distance: 123.4
click at [1205, 408] on button "Publish" at bounding box center [1205, 419] width 297 height 35
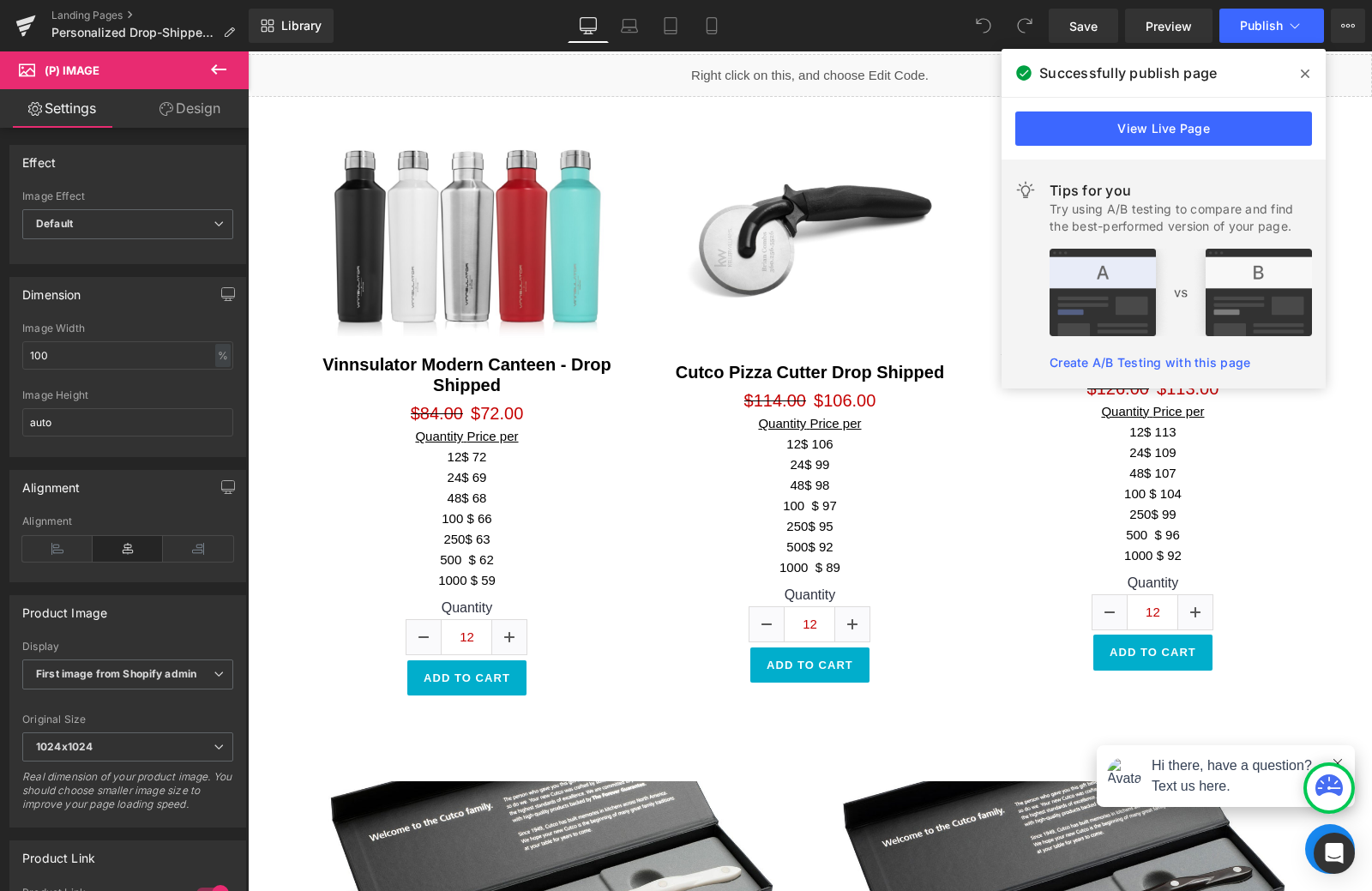
drag, startPoint x: 1300, startPoint y: 72, endPoint x: 1015, endPoint y: 0, distance: 294.0
click at [1300, 72] on icon at bounding box center [1304, 74] width 9 height 14
